Goal: Task Accomplishment & Management: Manage account settings

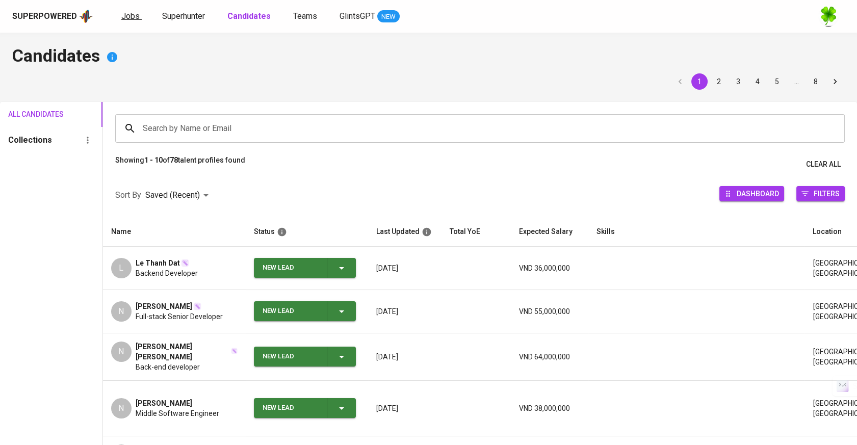
click at [134, 20] on span "Jobs" at bounding box center [130, 16] width 18 height 10
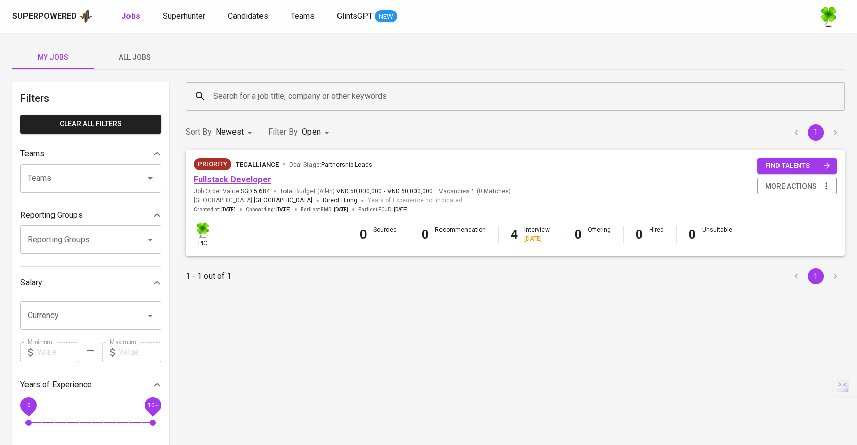
click at [237, 180] on link "Fullstack Developer" at bounding box center [232, 180] width 77 height 10
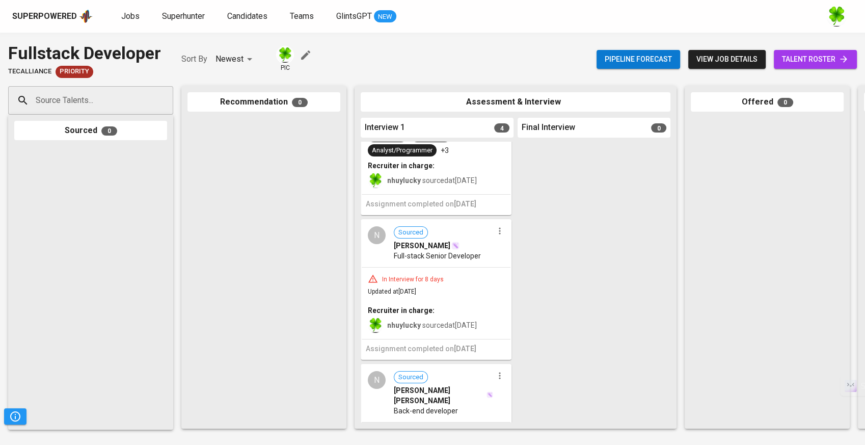
scroll to position [113, 0]
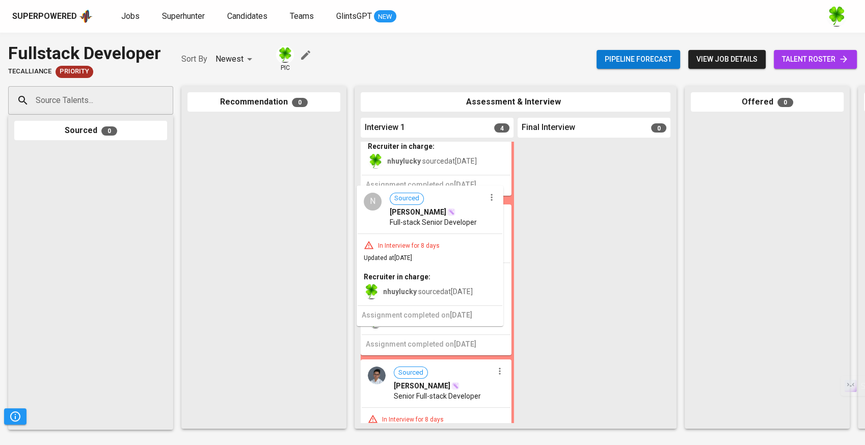
drag, startPoint x: 443, startPoint y: 261, endPoint x: 442, endPoint y: 246, distance: 15.8
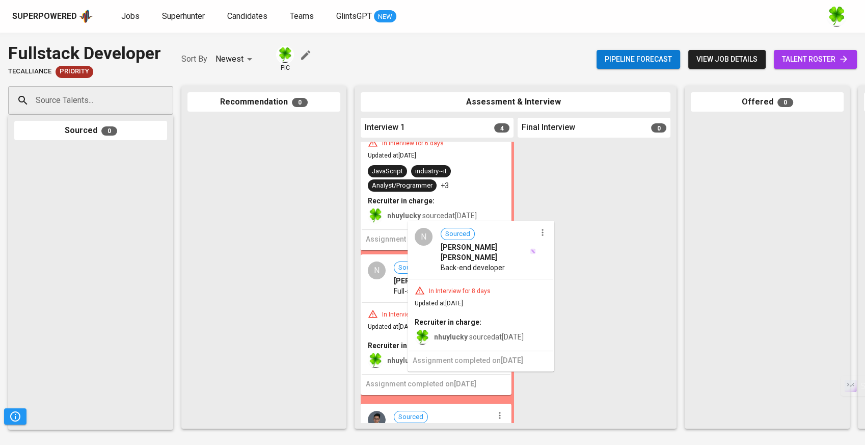
scroll to position [59, 0]
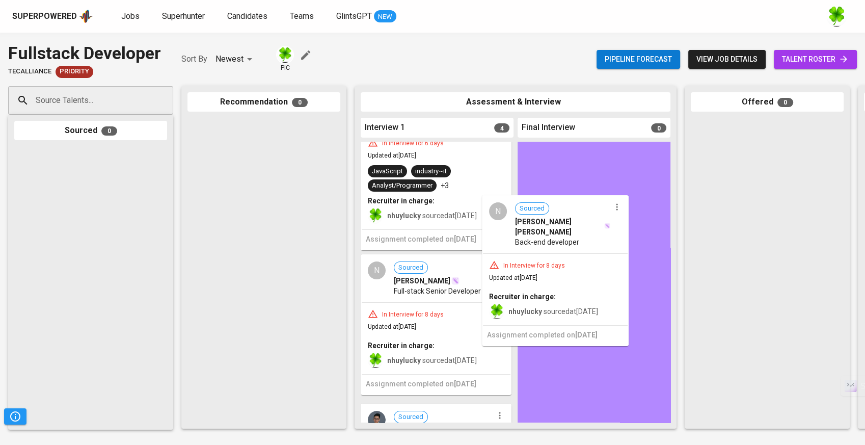
drag, startPoint x: 458, startPoint y: 287, endPoint x: 590, endPoint y: 250, distance: 137.2
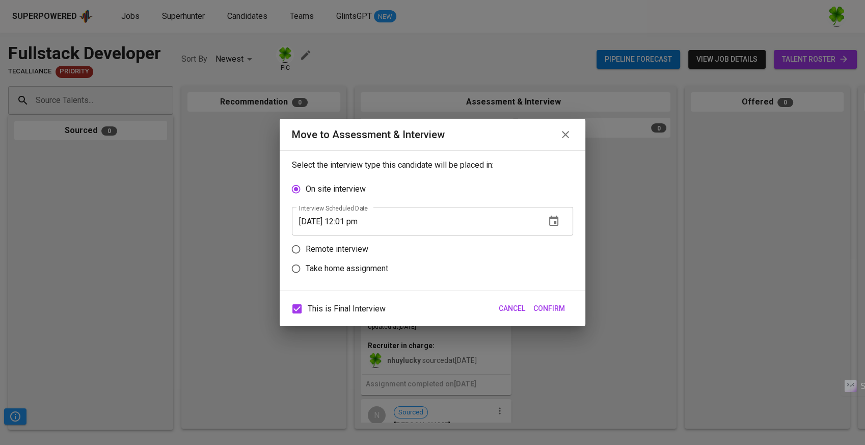
click at [363, 251] on p "Remote interview" at bounding box center [337, 249] width 63 height 12
click at [306, 251] on input "Remote interview" at bounding box center [295, 249] width 19 height 19
radio input "true"
click at [552, 242] on icon "button" at bounding box center [554, 240] width 12 height 12
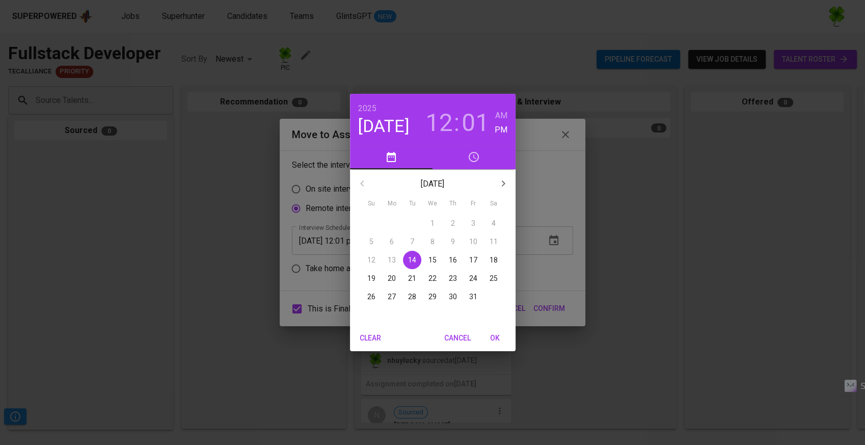
click at [455, 256] on p "16" at bounding box center [453, 260] width 8 height 10
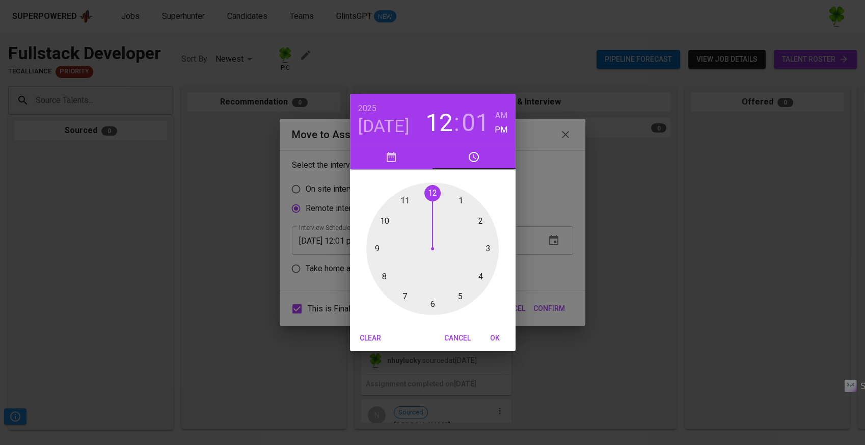
click at [480, 220] on div at bounding box center [432, 248] width 133 height 133
click at [540, 303] on div "[DATE] 02 : 01 AM PM 00 05 10 15 20 25 30 35 40 45 50 55 Clear Cancel OK" at bounding box center [432, 222] width 865 height 445
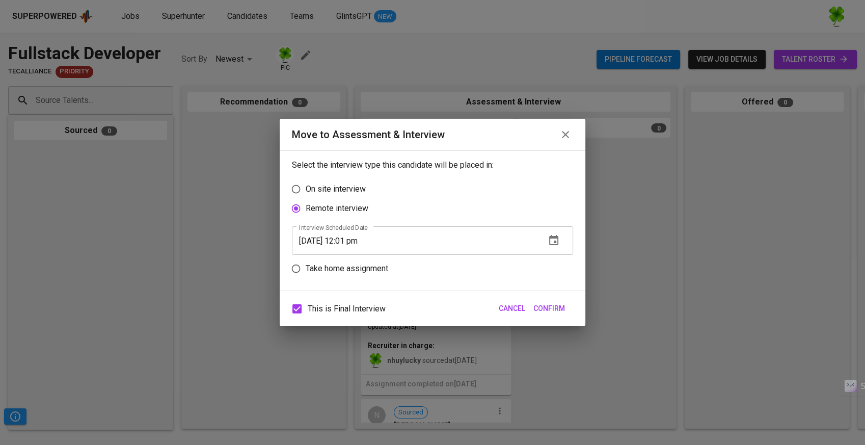
click at [375, 308] on span "This is Final Interview" at bounding box center [347, 309] width 78 height 12
click at [308, 308] on input "This is Final Interview" at bounding box center [296, 308] width 21 height 21
checkbox input "false"
click at [553, 310] on span "Confirm" at bounding box center [550, 308] width 32 height 13
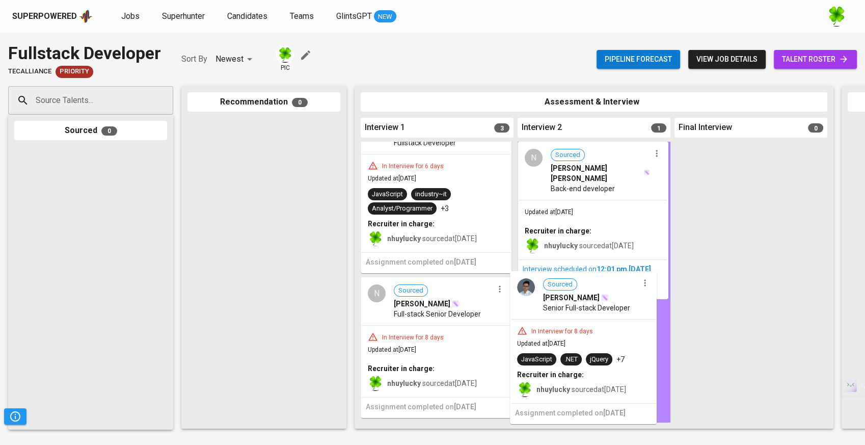
drag, startPoint x: 444, startPoint y: 395, endPoint x: 596, endPoint y: 323, distance: 167.8
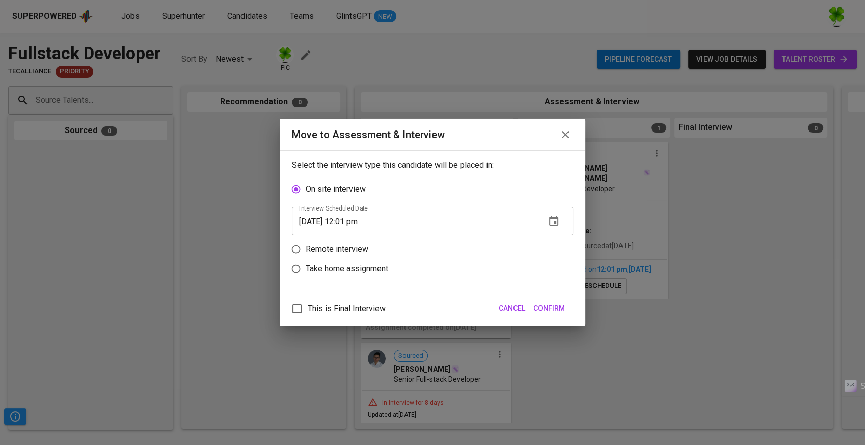
click at [394, 248] on label "Remote interview" at bounding box center [425, 249] width 279 height 19
click at [306, 248] on input "Remote interview" at bounding box center [295, 249] width 19 height 19
radio input "true"
click at [549, 242] on icon "button" at bounding box center [554, 240] width 12 height 12
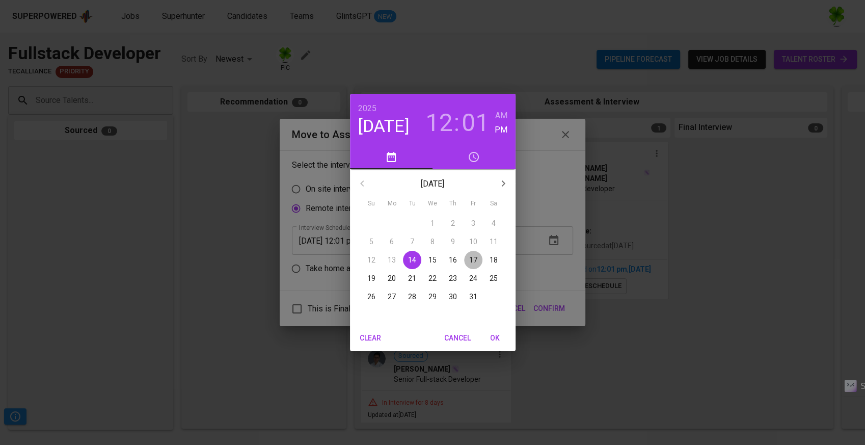
click at [475, 258] on p "17" at bounding box center [473, 260] width 8 height 10
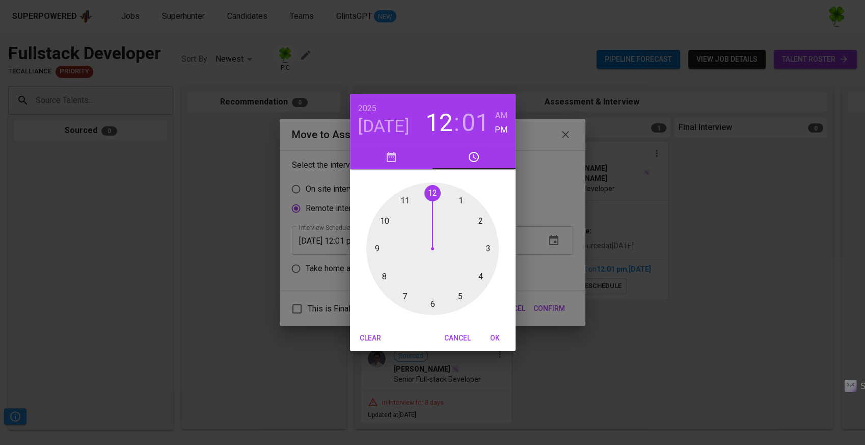
click at [496, 339] on span "OK" at bounding box center [495, 338] width 24 height 13
type input "[DATE] 12:01 pm"
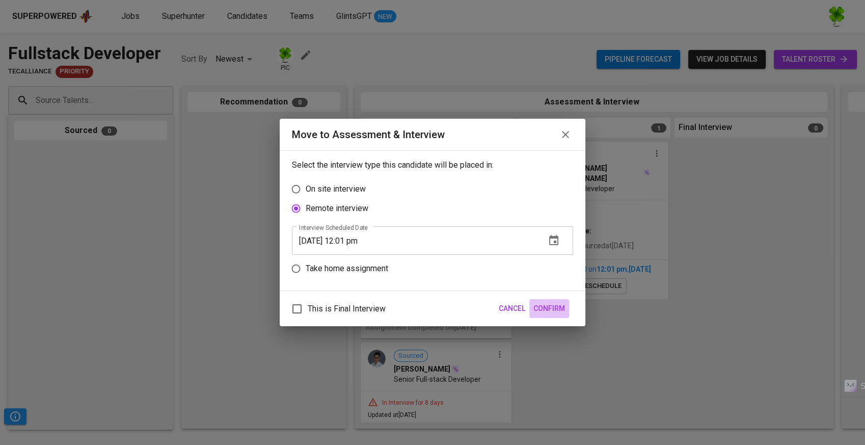
click at [555, 312] on span "Confirm" at bounding box center [550, 308] width 32 height 13
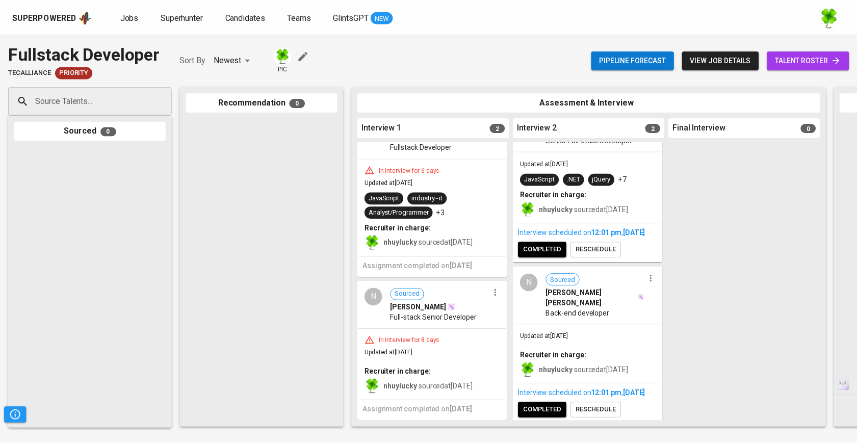
scroll to position [57, 0]
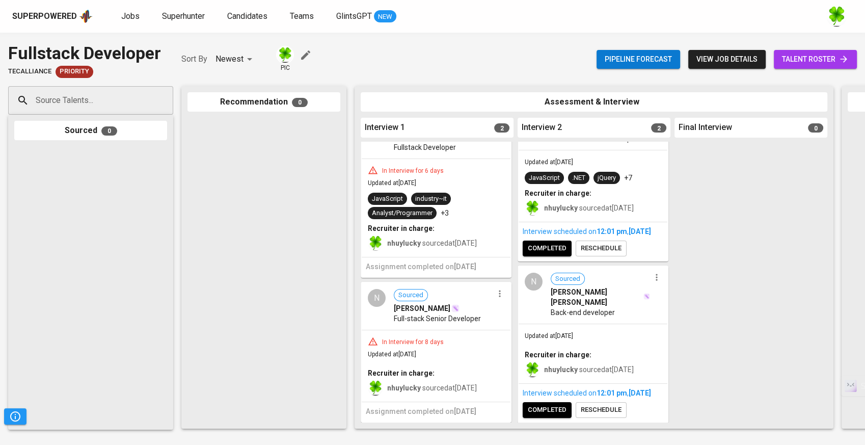
click at [59, 19] on div "Superpowered" at bounding box center [44, 17] width 65 height 12
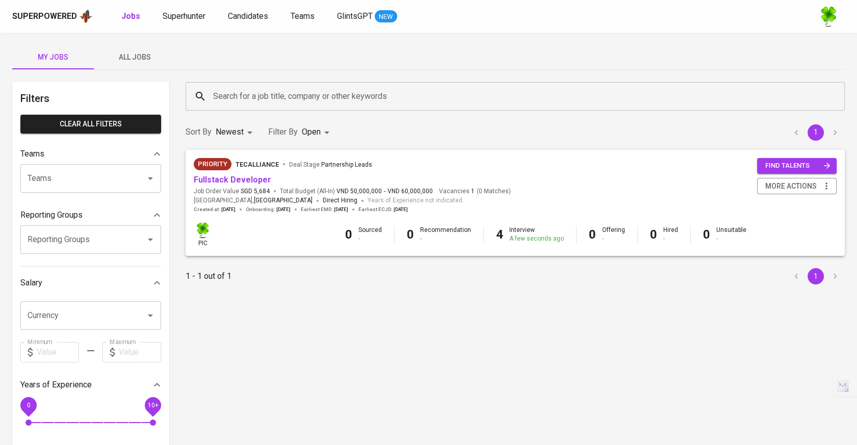
click at [146, 62] on span "All Jobs" at bounding box center [134, 57] width 69 height 13
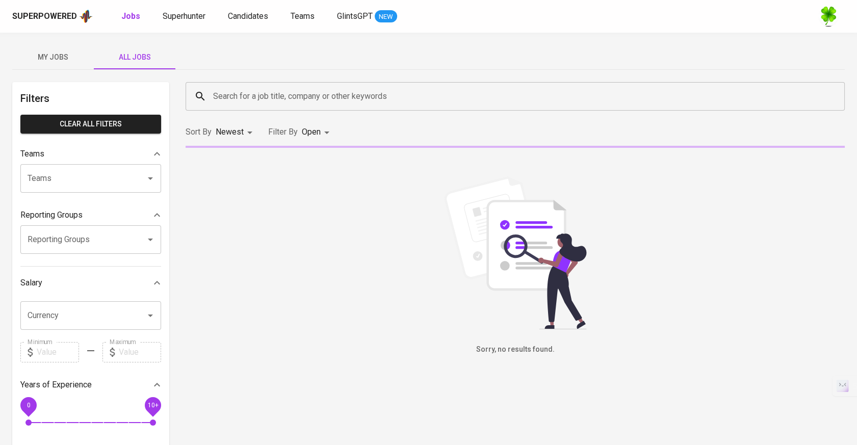
click at [292, 91] on input "Search for a job title, company or other keywords" at bounding box center [518, 96] width 614 height 19
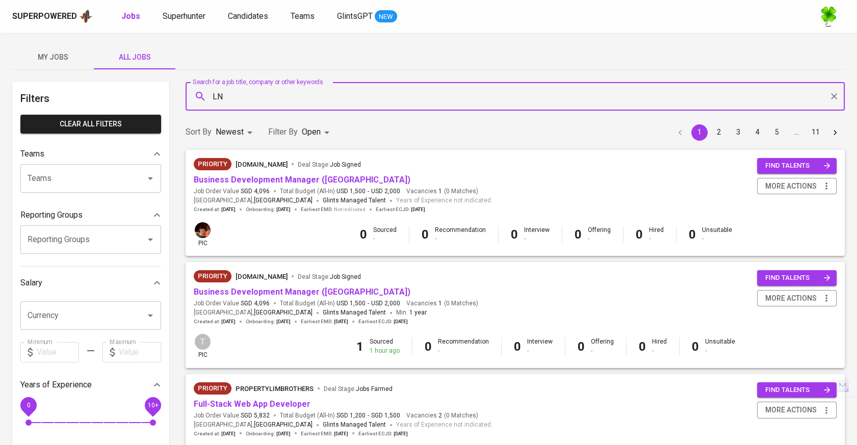
type input "LNP"
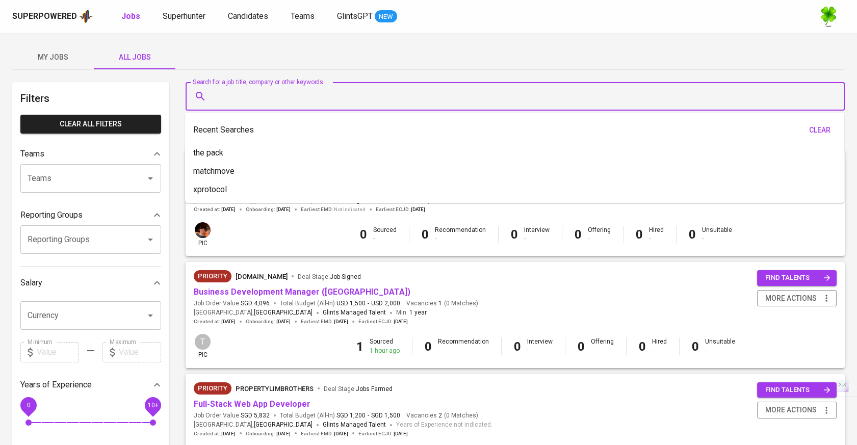
click at [375, 49] on div "My Jobs All Jobs" at bounding box center [428, 57] width 832 height 24
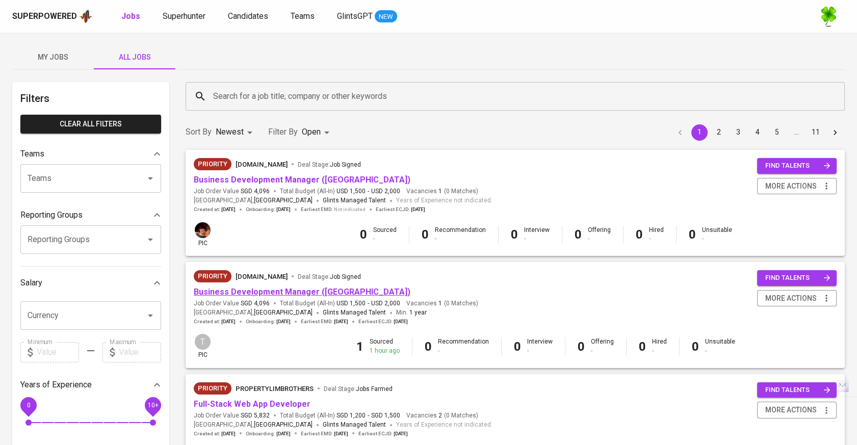
click at [306, 290] on link "Business Development Manager ([GEOGRAPHIC_DATA])" at bounding box center [302, 292] width 217 height 10
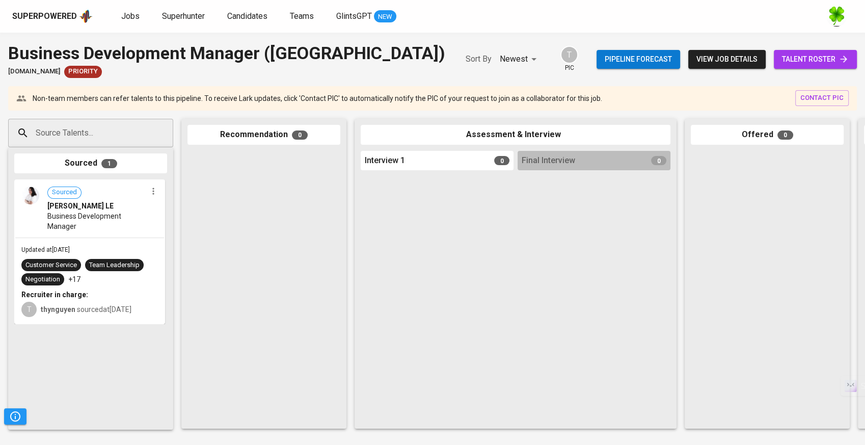
click at [106, 239] on div "Updated at [DATE] Customer Service Team Leadership Negotiation +17 Recruiter in…" at bounding box center [89, 281] width 149 height 86
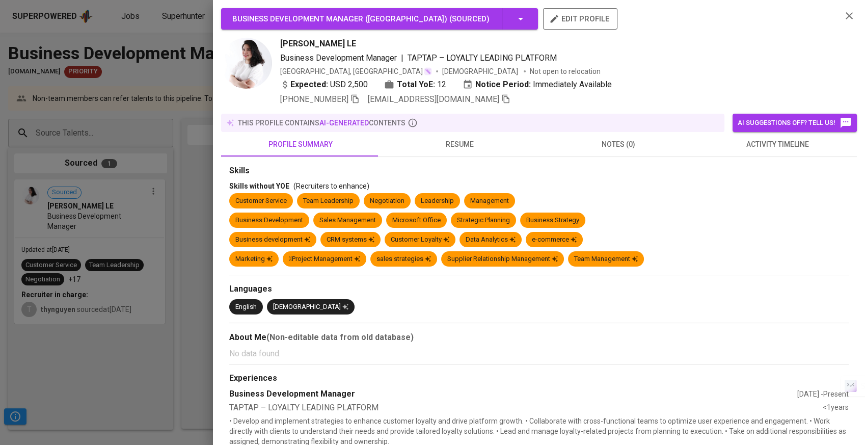
click at [147, 203] on div at bounding box center [432, 222] width 865 height 445
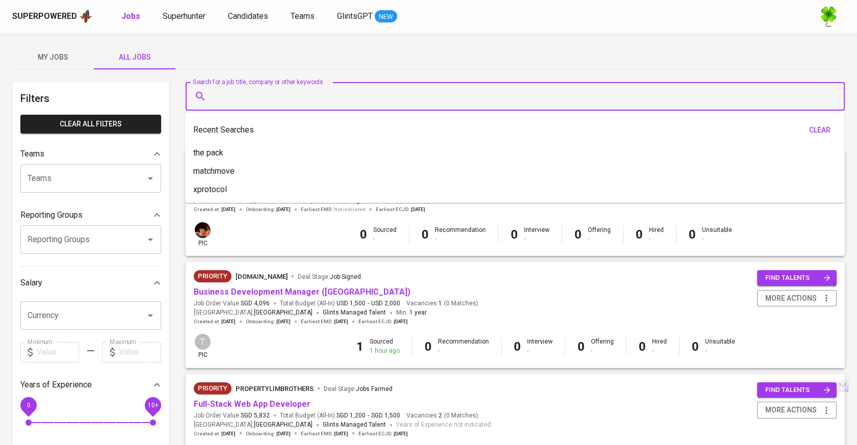
click at [327, 100] on input "Search for a job title, company or other keywords" at bounding box center [518, 96] width 614 height 19
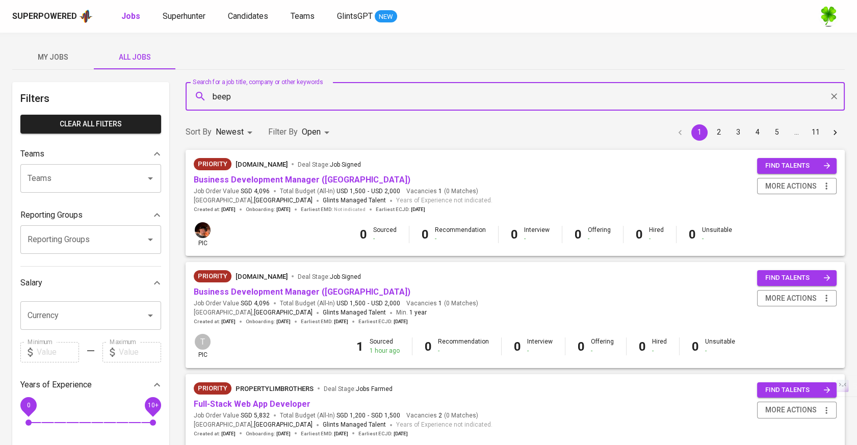
type input "beep"
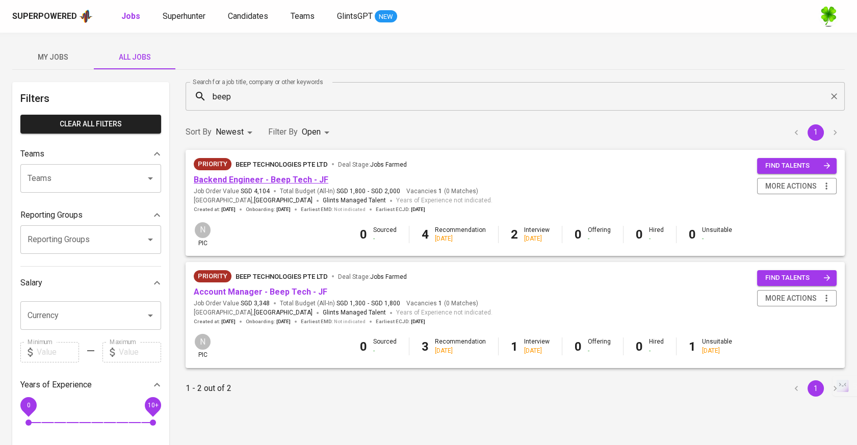
click at [305, 180] on link "Backend Engineer - Beep Tech - JF" at bounding box center [261, 180] width 135 height 10
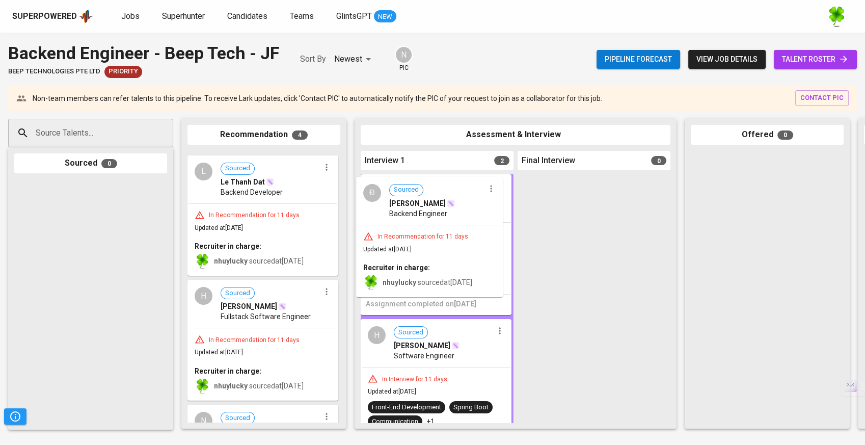
drag, startPoint x: 308, startPoint y: 205, endPoint x: 433, endPoint y: 225, distance: 126.0
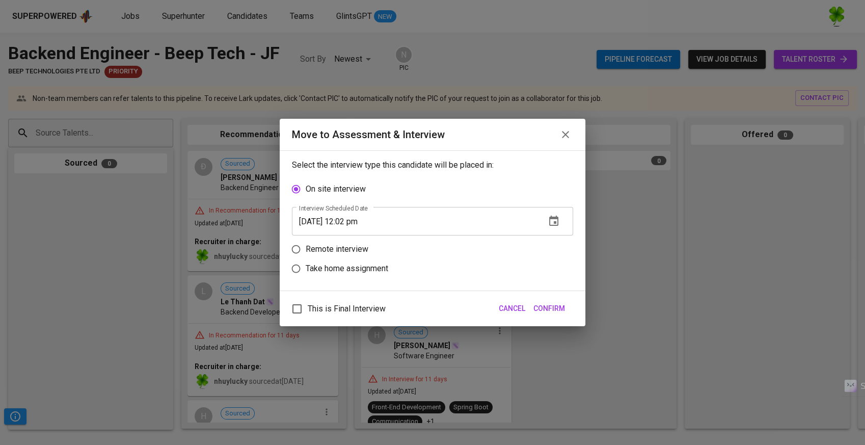
click at [337, 270] on p "Take home assignment" at bounding box center [347, 268] width 83 height 12
click at [306, 270] on input "Take home assignment" at bounding box center [295, 268] width 19 height 19
radio input "true"
click at [550, 308] on span "Confirm" at bounding box center [550, 308] width 32 height 13
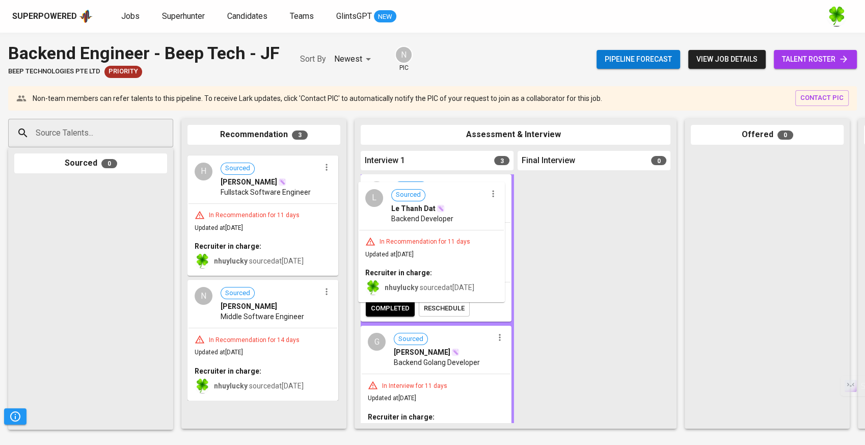
drag, startPoint x: 288, startPoint y: 207, endPoint x: 477, endPoint y: 241, distance: 191.5
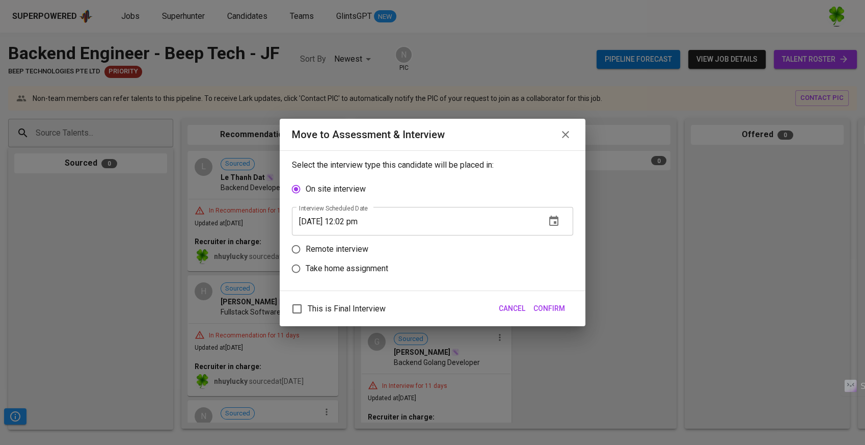
click at [360, 263] on p "Take home assignment" at bounding box center [347, 268] width 83 height 12
click at [306, 263] on input "Take home assignment" at bounding box center [295, 268] width 19 height 19
radio input "true"
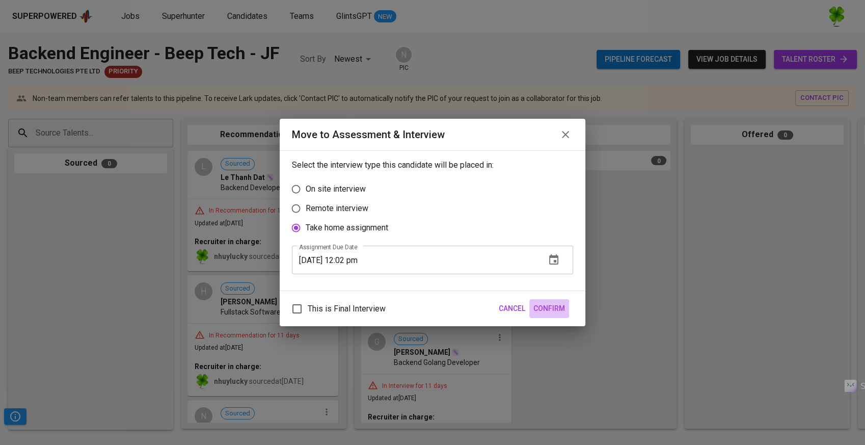
click at [541, 302] on span "Confirm" at bounding box center [550, 308] width 32 height 13
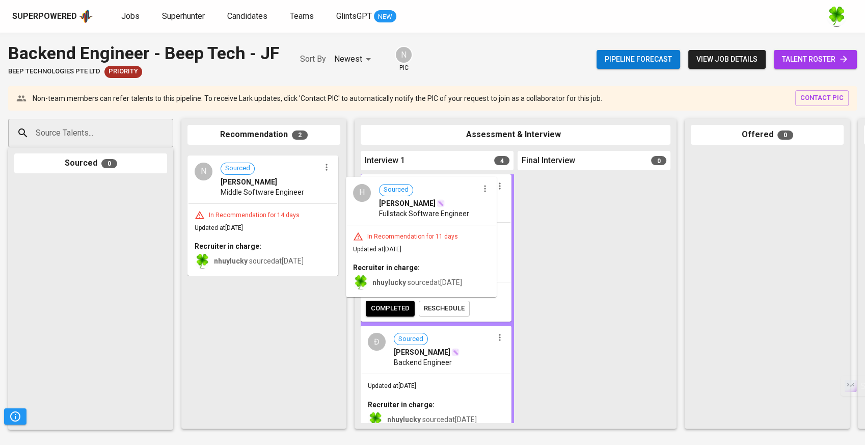
drag, startPoint x: 280, startPoint y: 214, endPoint x: 441, endPoint y: 241, distance: 163.7
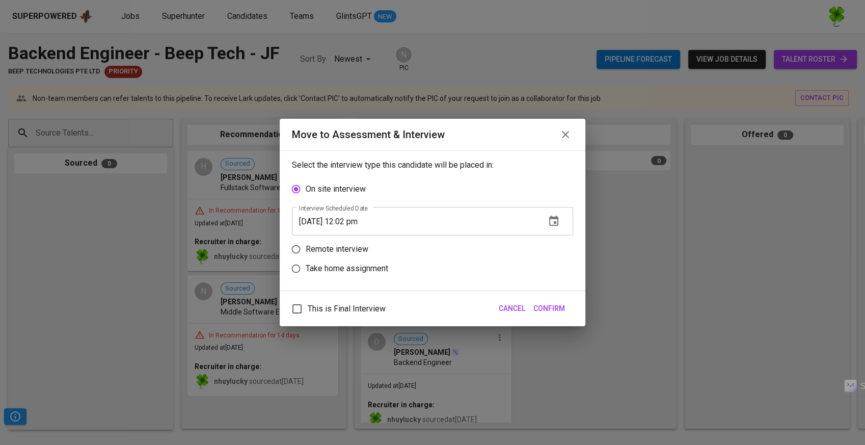
click at [353, 269] on p "Take home assignment" at bounding box center [347, 268] width 83 height 12
click at [306, 269] on input "Take home assignment" at bounding box center [295, 268] width 19 height 19
radio input "true"
click at [560, 305] on span "Confirm" at bounding box center [550, 308] width 32 height 13
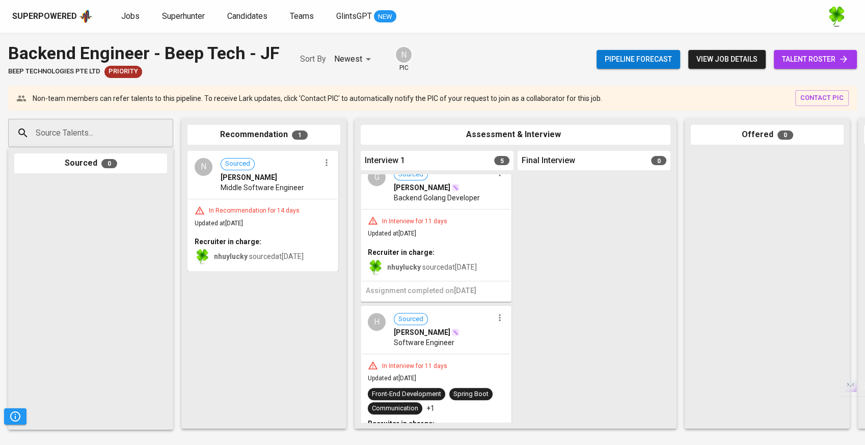
scroll to position [398, 0]
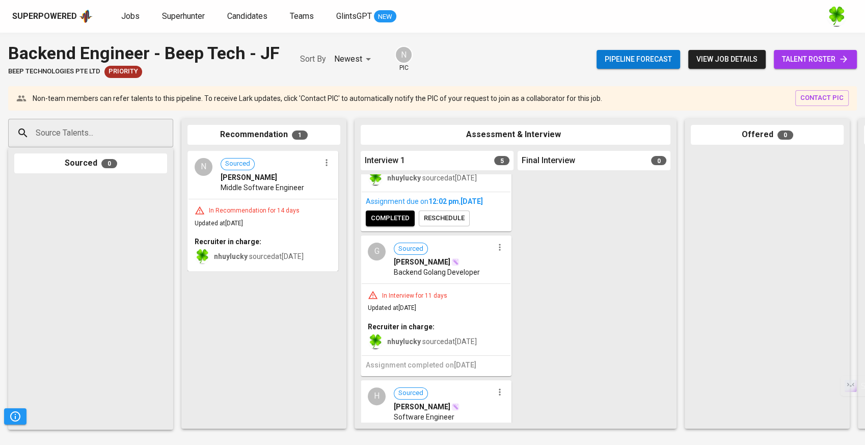
drag, startPoint x: 441, startPoint y: 254, endPoint x: 575, endPoint y: 254, distance: 133.5
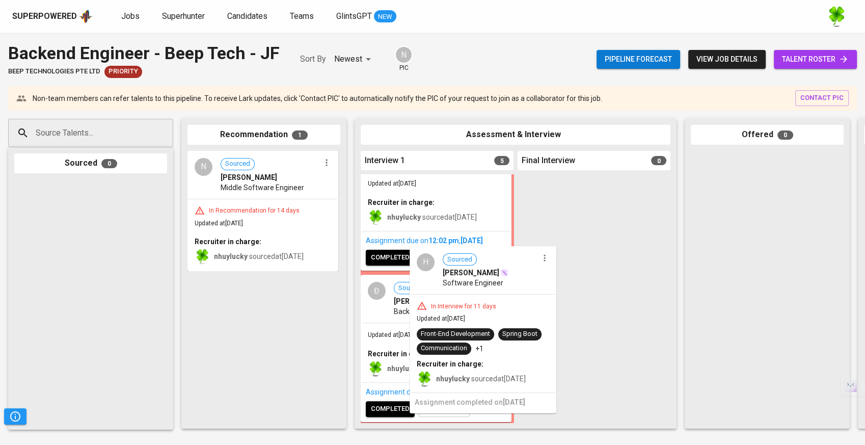
scroll to position [207, 0]
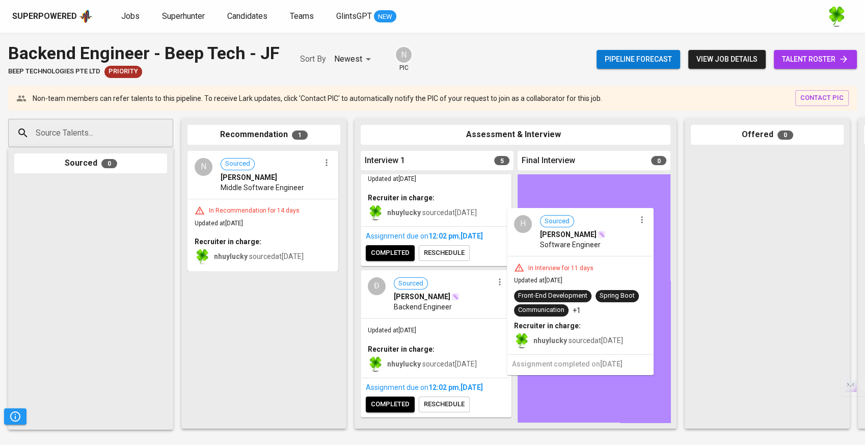
drag, startPoint x: 452, startPoint y: 281, endPoint x: 603, endPoint y: 240, distance: 157.3
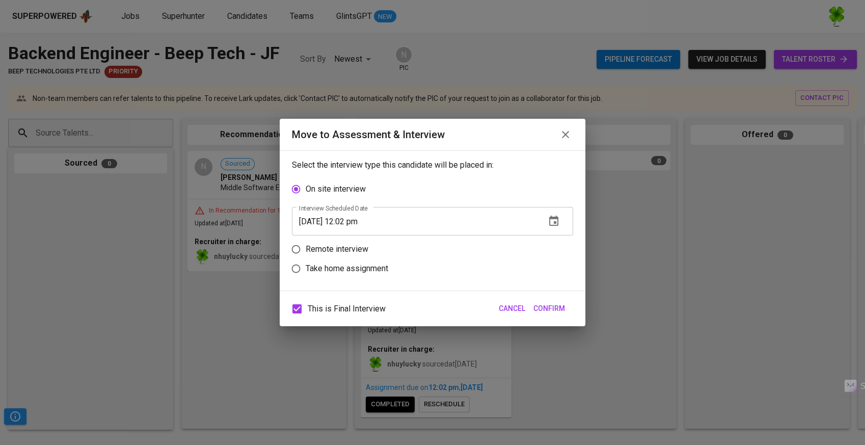
click at [342, 250] on p "Remote interview" at bounding box center [337, 249] width 63 height 12
click at [306, 250] on input "Remote interview" at bounding box center [295, 249] width 19 height 19
radio input "true"
click at [332, 308] on span "This is Final Interview" at bounding box center [347, 309] width 78 height 12
click at [308, 308] on input "This is Final Interview" at bounding box center [296, 308] width 21 height 21
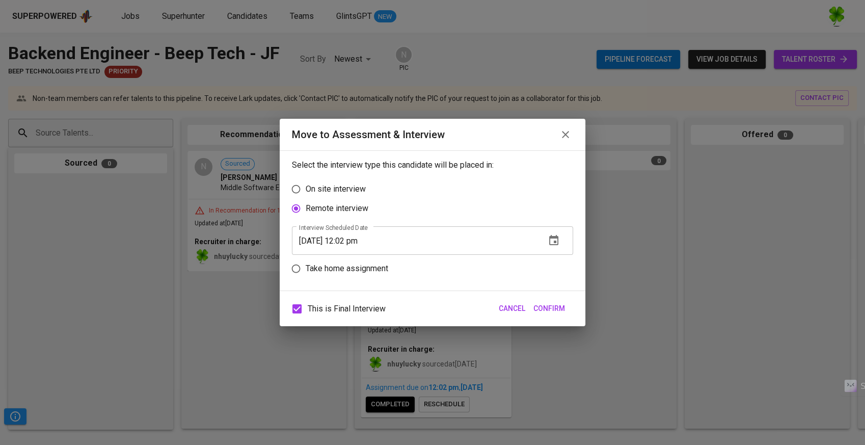
checkbox input "false"
click at [545, 310] on span "Confirm" at bounding box center [550, 308] width 32 height 13
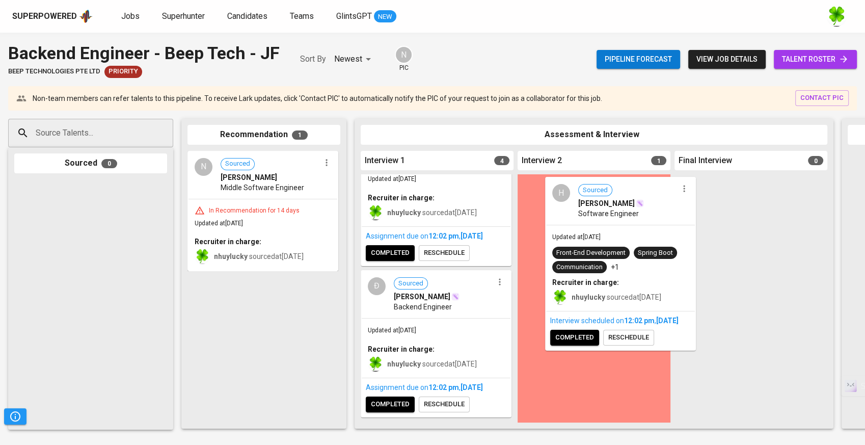
drag, startPoint x: 603, startPoint y: 214, endPoint x: 632, endPoint y: 217, distance: 29.2
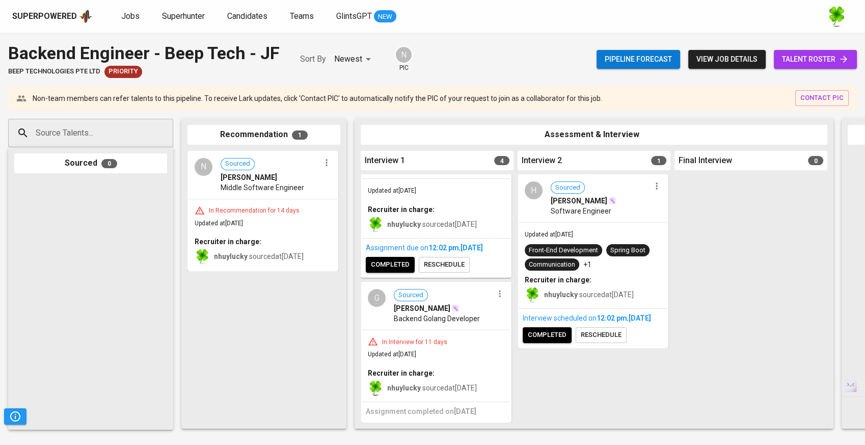
scroll to position [94, 0]
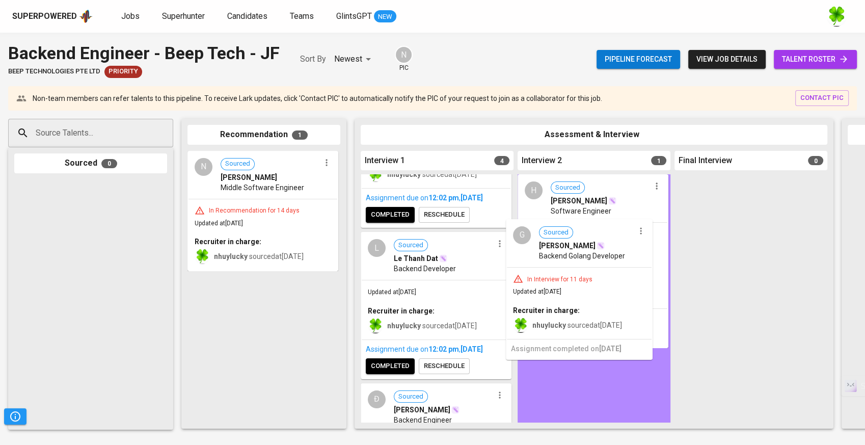
drag, startPoint x: 465, startPoint y: 322, endPoint x: 617, endPoint y: 262, distance: 163.4
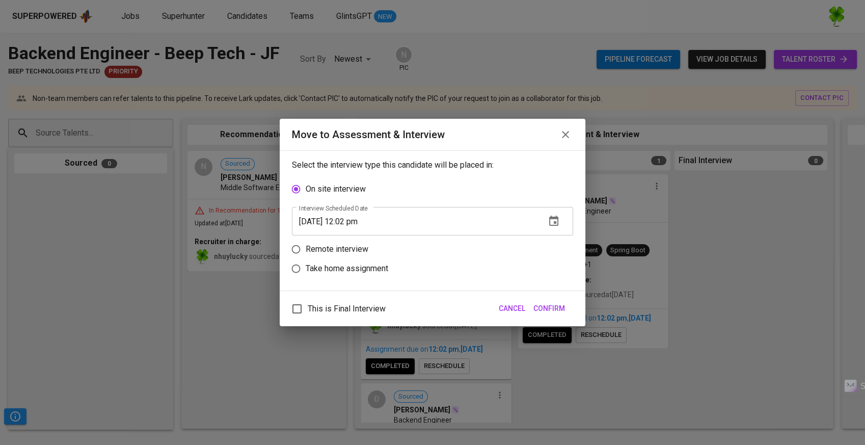
click at [340, 246] on p "Remote interview" at bounding box center [337, 249] width 63 height 12
click at [306, 246] on input "Remote interview" at bounding box center [295, 249] width 19 height 19
radio input "true"
click at [547, 303] on span "Confirm" at bounding box center [550, 308] width 32 height 13
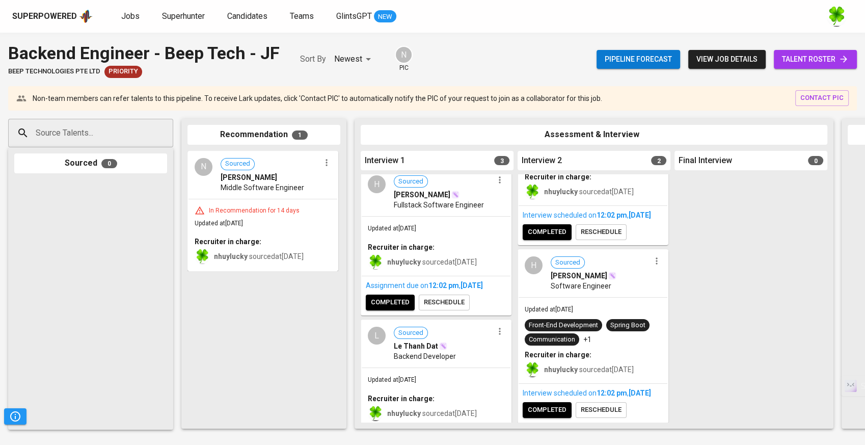
scroll to position [0, 0]
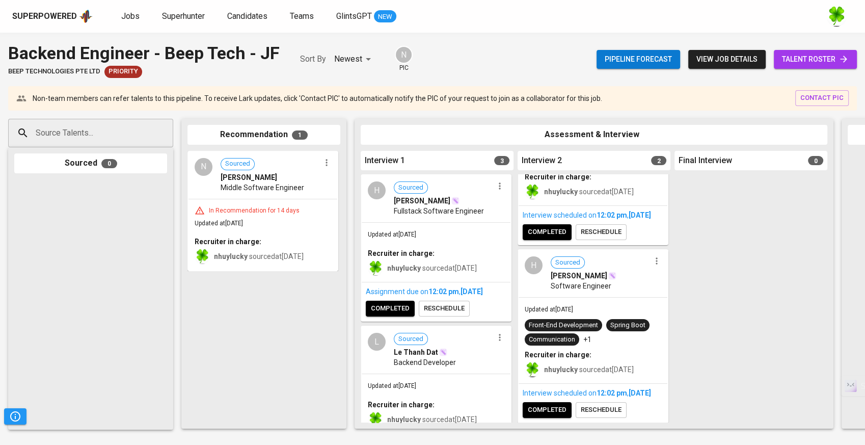
click at [293, 165] on span "Sourced [PERSON_NAME]" at bounding box center [270, 170] width 99 height 24
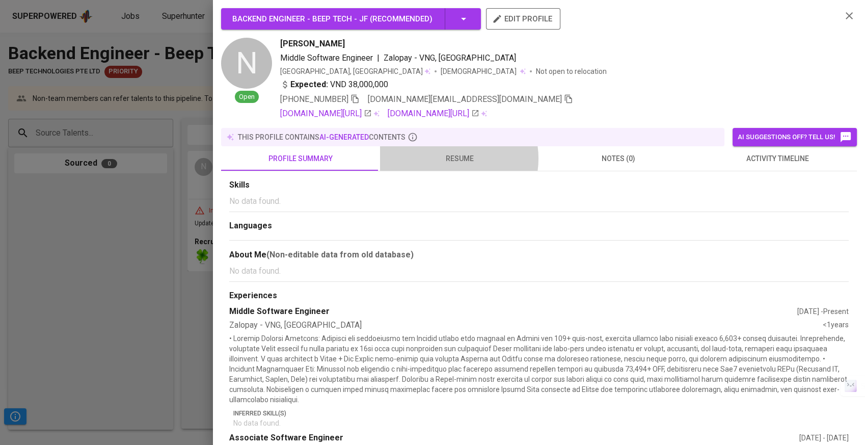
click at [450, 159] on span "resume" at bounding box center [459, 158] width 147 height 13
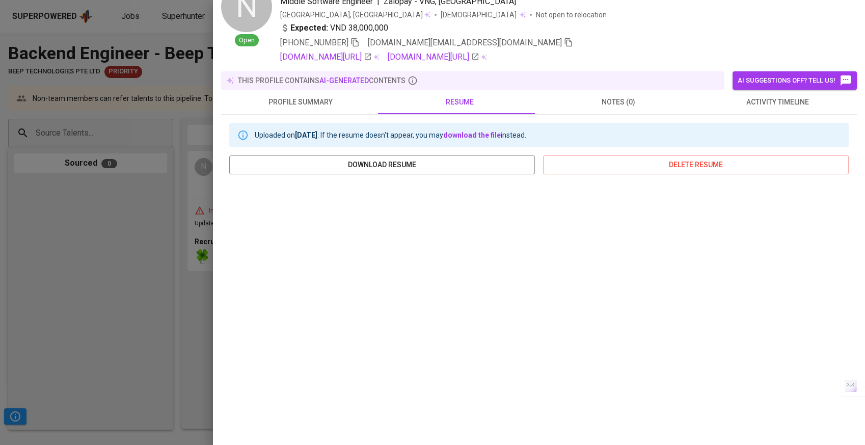
scroll to position [113, 0]
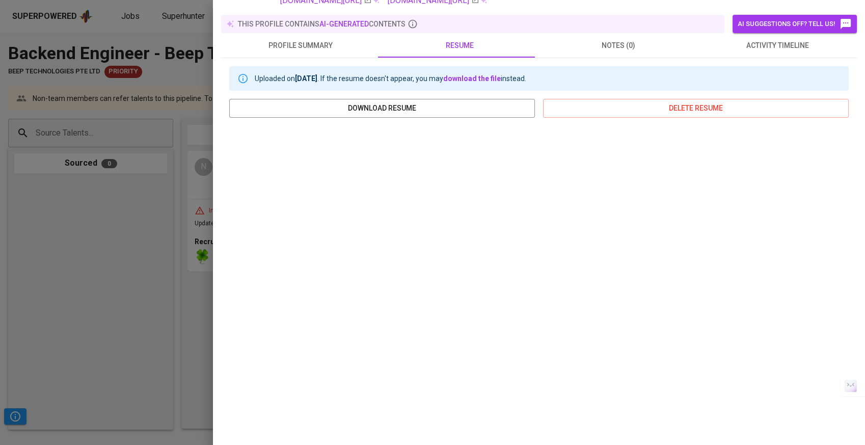
click at [77, 239] on div at bounding box center [432, 222] width 865 height 445
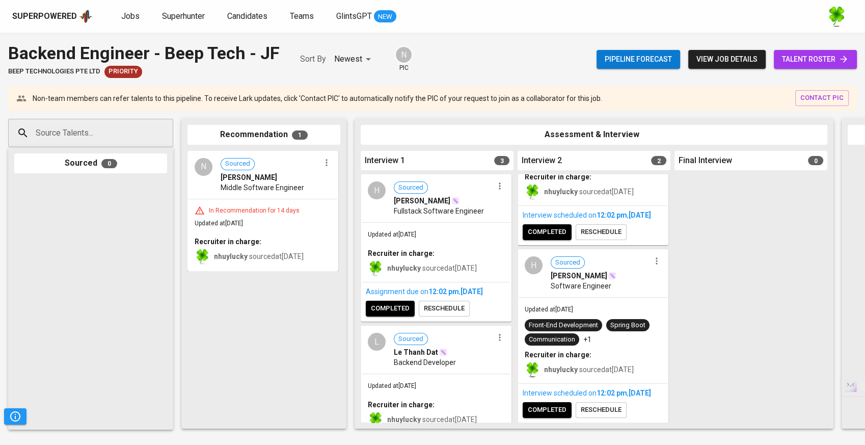
click at [272, 185] on span "Middle Software Engineer" at bounding box center [263, 187] width 84 height 10
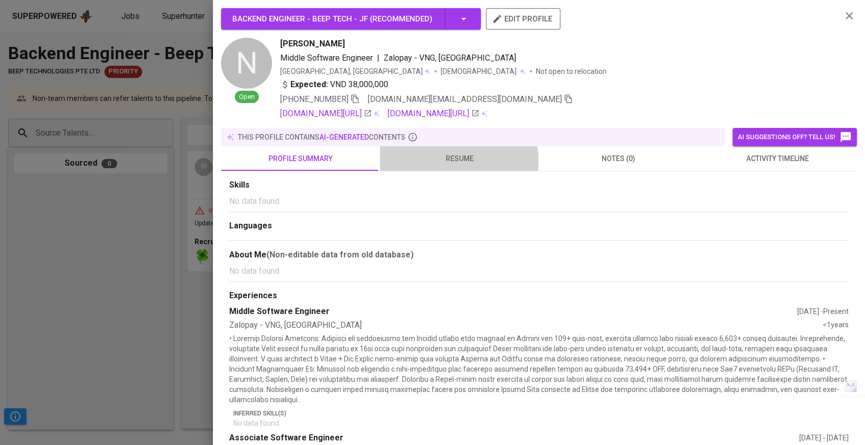
click at [432, 161] on span "resume" at bounding box center [459, 158] width 147 height 13
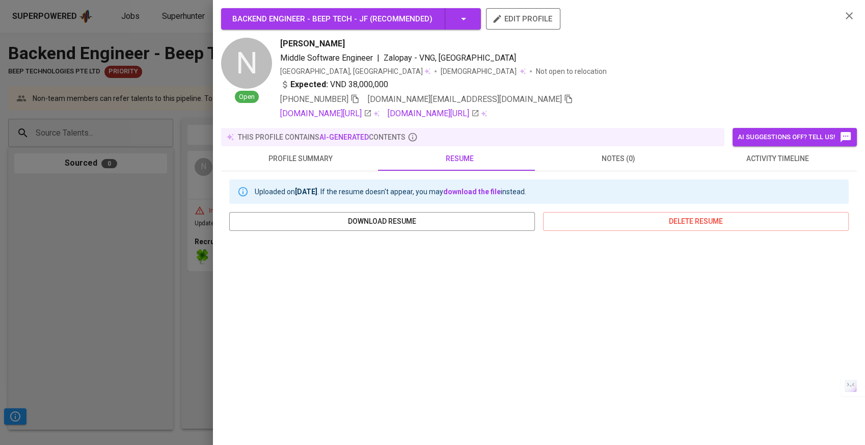
scroll to position [116, 0]
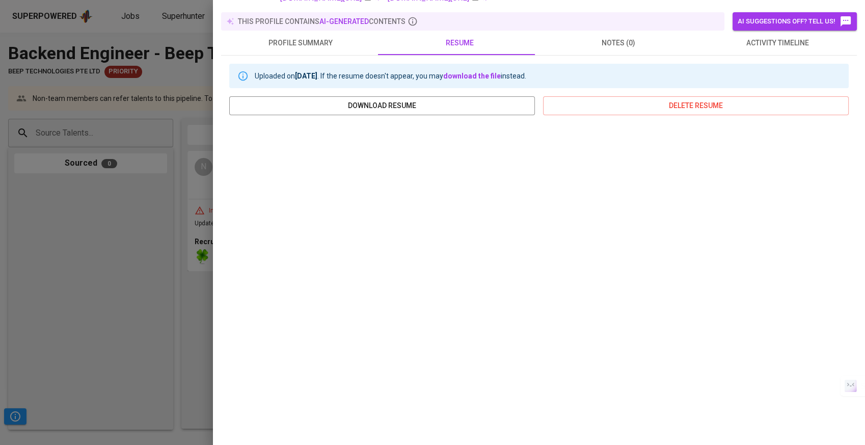
click at [140, 290] on div at bounding box center [432, 222] width 865 height 445
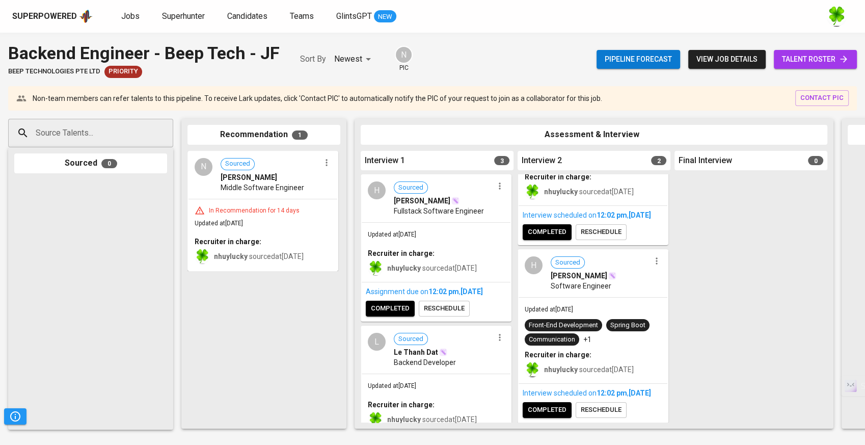
click at [330, 166] on icon "button" at bounding box center [327, 162] width 10 height 10
click at [364, 215] on span "Move to unsuitable" at bounding box center [355, 210] width 54 height 9
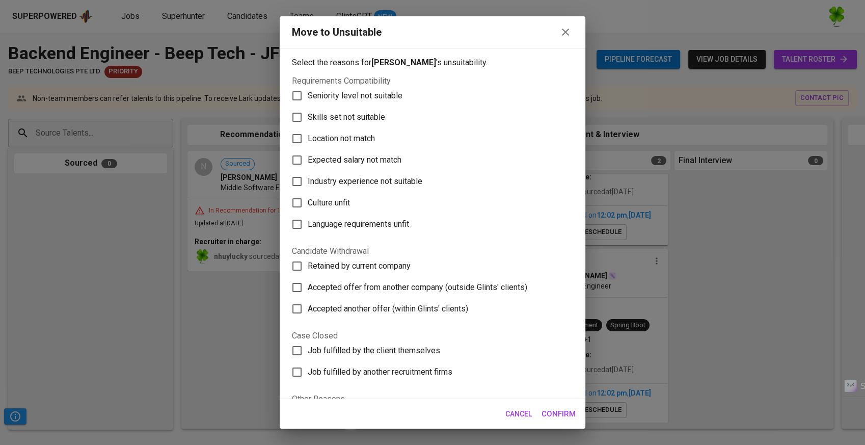
click at [369, 116] on span "Skills set not suitable" at bounding box center [346, 117] width 77 height 12
click at [308, 116] on input "Skills set not suitable" at bounding box center [296, 117] width 21 height 21
checkbox input "true"
click at [559, 418] on span "Confirm" at bounding box center [559, 413] width 34 height 13
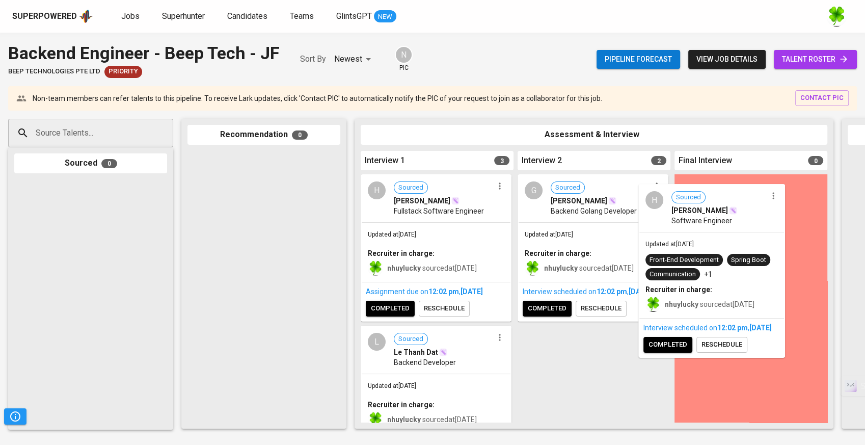
drag, startPoint x: 581, startPoint y: 283, endPoint x: 707, endPoint y: 234, distance: 134.9
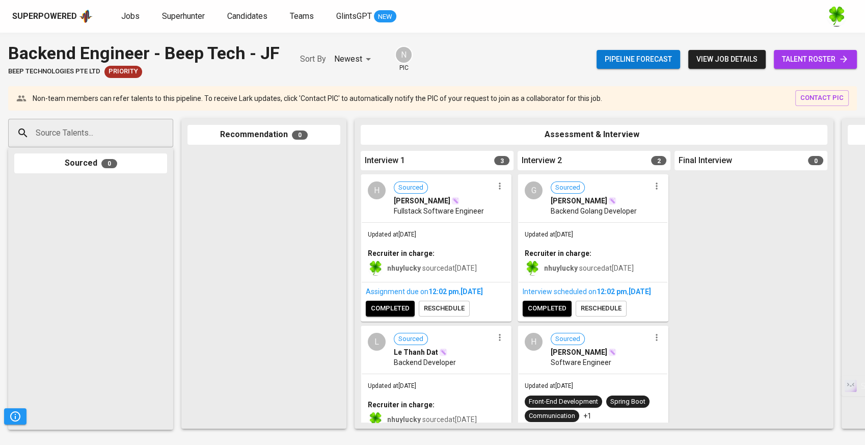
scroll to position [103, 0]
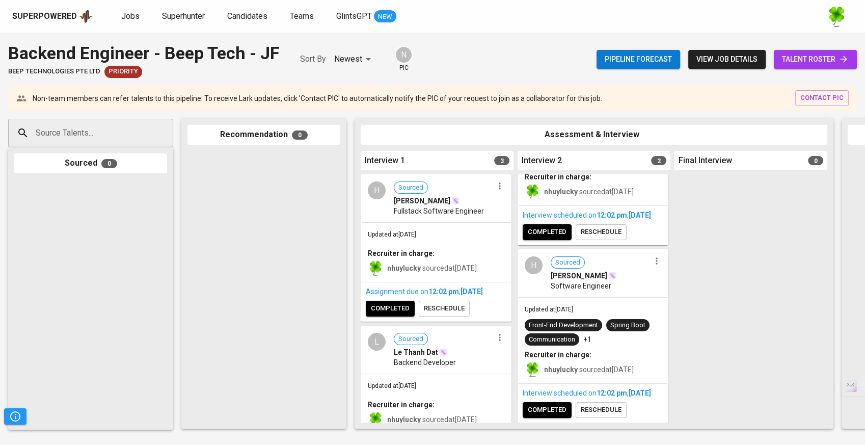
click at [557, 226] on span "completed" at bounding box center [547, 232] width 39 height 12
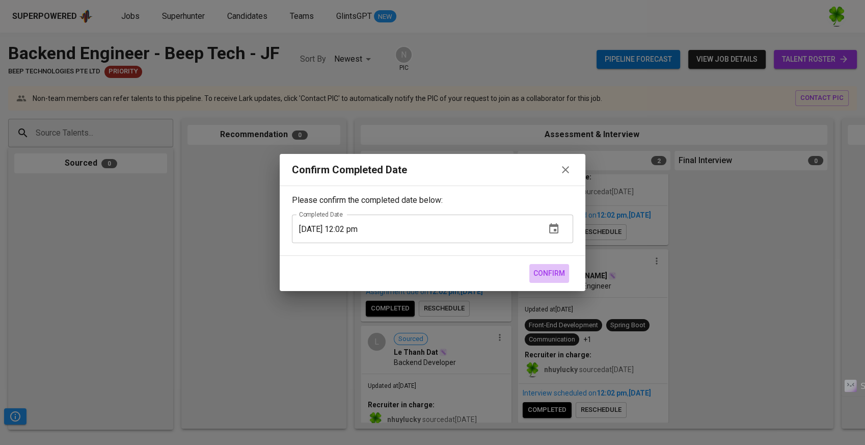
click at [534, 269] on span "Confirm" at bounding box center [550, 273] width 32 height 13
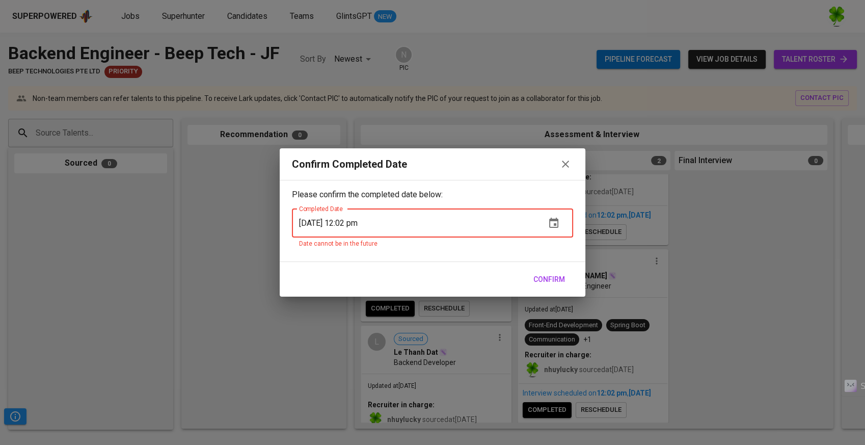
click at [603, 224] on div "Confirm Completed Date Please confirm the completed date below: Completed Date …" at bounding box center [432, 222] width 865 height 445
click at [351, 220] on input "[DATE] 12:02 pm" at bounding box center [415, 223] width 246 height 29
click at [353, 222] on input "[DATE] 12:02 pm" at bounding box center [415, 223] width 246 height 29
click at [347, 219] on input "[DATE] 12:10 2m" at bounding box center [415, 223] width 246 height 29
drag, startPoint x: 363, startPoint y: 226, endPoint x: 345, endPoint y: 224, distance: 18.0
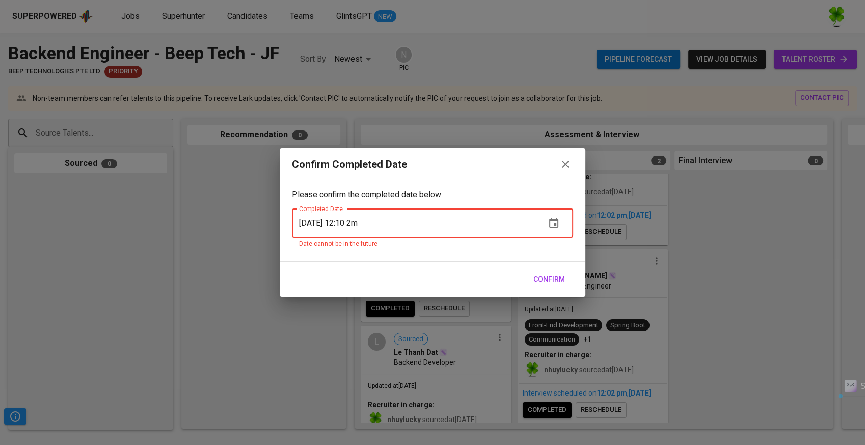
click at [345, 224] on input "[DATE] 12:10 2m" at bounding box center [415, 223] width 246 height 29
click at [371, 223] on input "[DATE] 11:11 2m" at bounding box center [415, 223] width 246 height 29
click at [538, 279] on span "Confirm" at bounding box center [550, 279] width 32 height 13
click at [539, 285] on button "Confirm" at bounding box center [550, 279] width 40 height 19
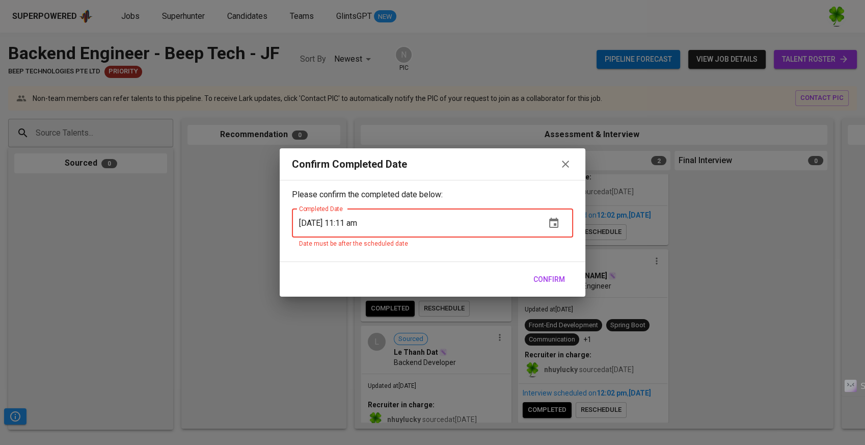
type input "[DATE] 11:11 am"
click at [532, 274] on button "Confirm" at bounding box center [550, 279] width 40 height 19
click at [538, 274] on span "Confirm" at bounding box center [550, 279] width 32 height 13
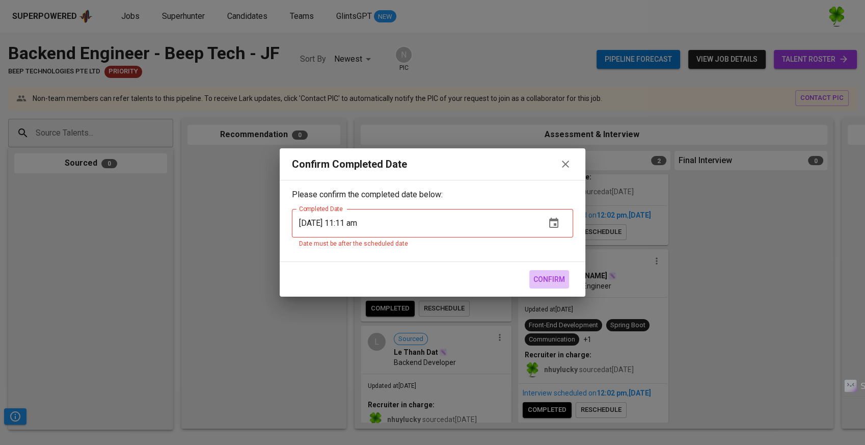
click at [538, 274] on span "Confirm" at bounding box center [550, 279] width 32 height 13
click at [590, 255] on div "Confirm Completed Date Please confirm the completed date below: Completed Date …" at bounding box center [432, 222] width 865 height 445
click at [623, 255] on div "Confirm Completed Date Please confirm the completed date below: Completed Date …" at bounding box center [432, 222] width 865 height 445
click at [567, 166] on icon "button" at bounding box center [565, 164] width 7 height 7
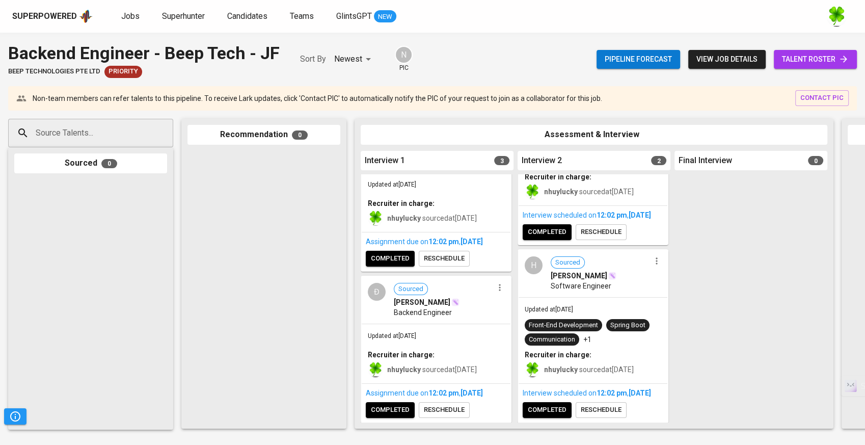
scroll to position [6, 0]
